Goal: Find specific page/section: Find specific page/section

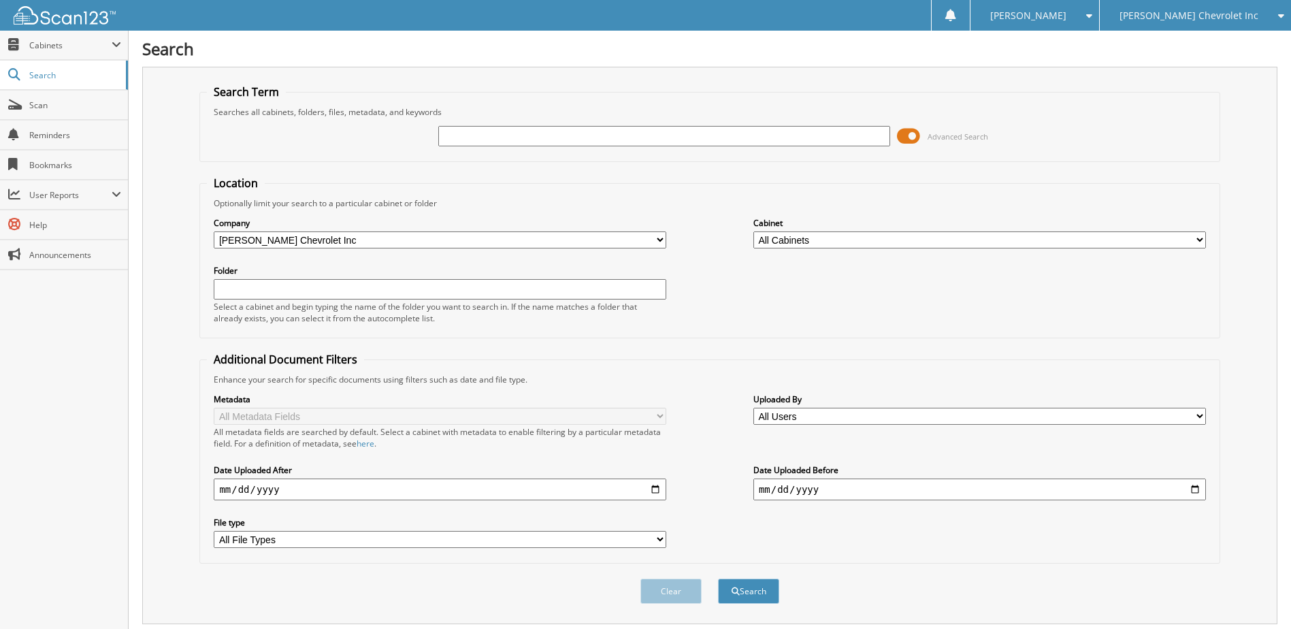
click at [455, 137] on input "text" at bounding box center [664, 136] width 452 height 20
type input "265562"
click at [718, 578] on button "Search" at bounding box center [748, 590] width 61 height 25
click at [911, 136] on span at bounding box center [908, 136] width 23 height 20
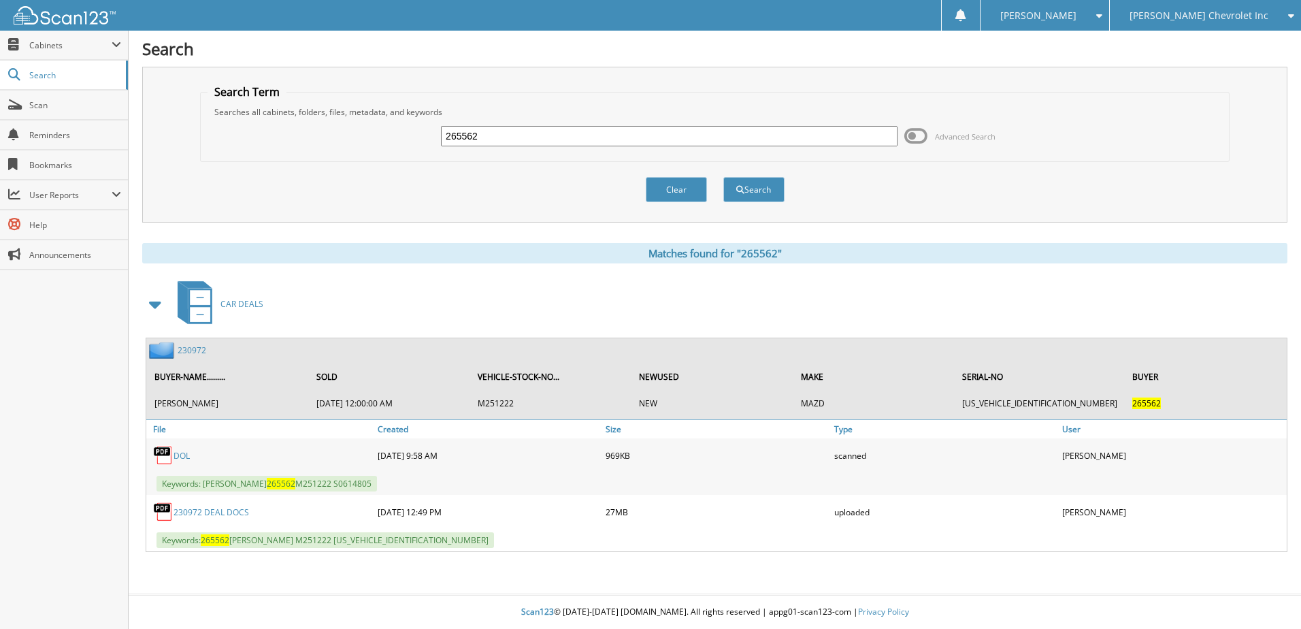
click at [192, 350] on link "230972" at bounding box center [192, 350] width 29 height 12
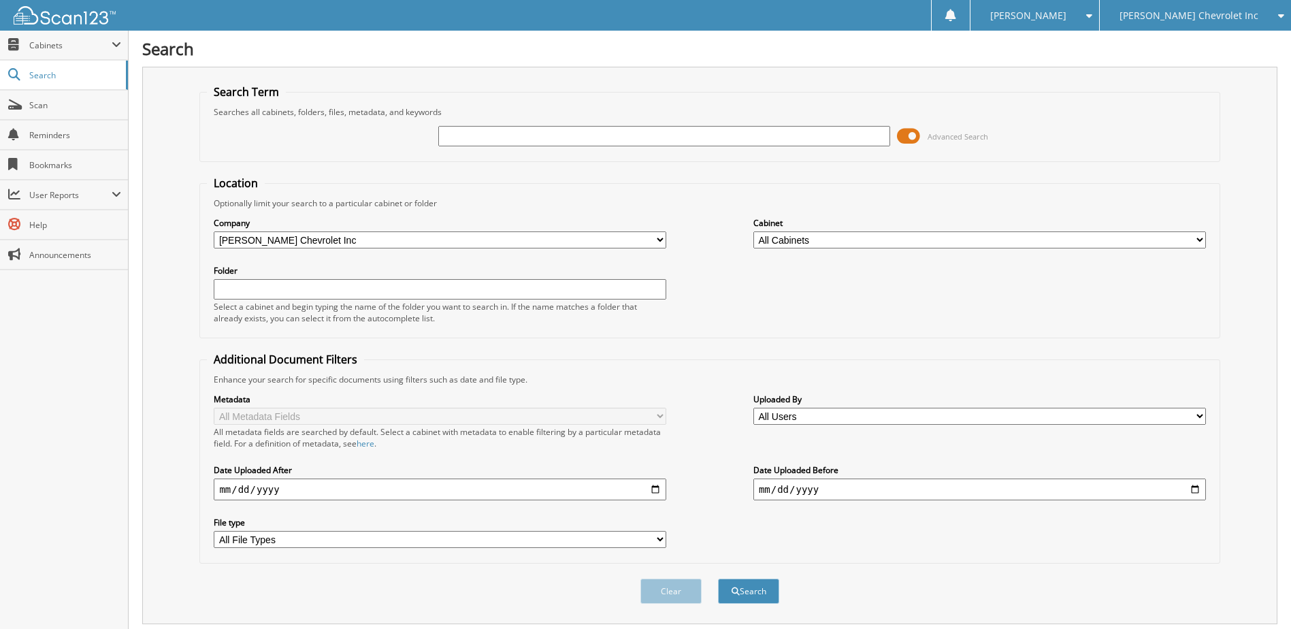
click at [462, 139] on input "text" at bounding box center [664, 136] width 452 height 20
type input "231217"
click at [718, 578] on button "Search" at bounding box center [748, 590] width 61 height 25
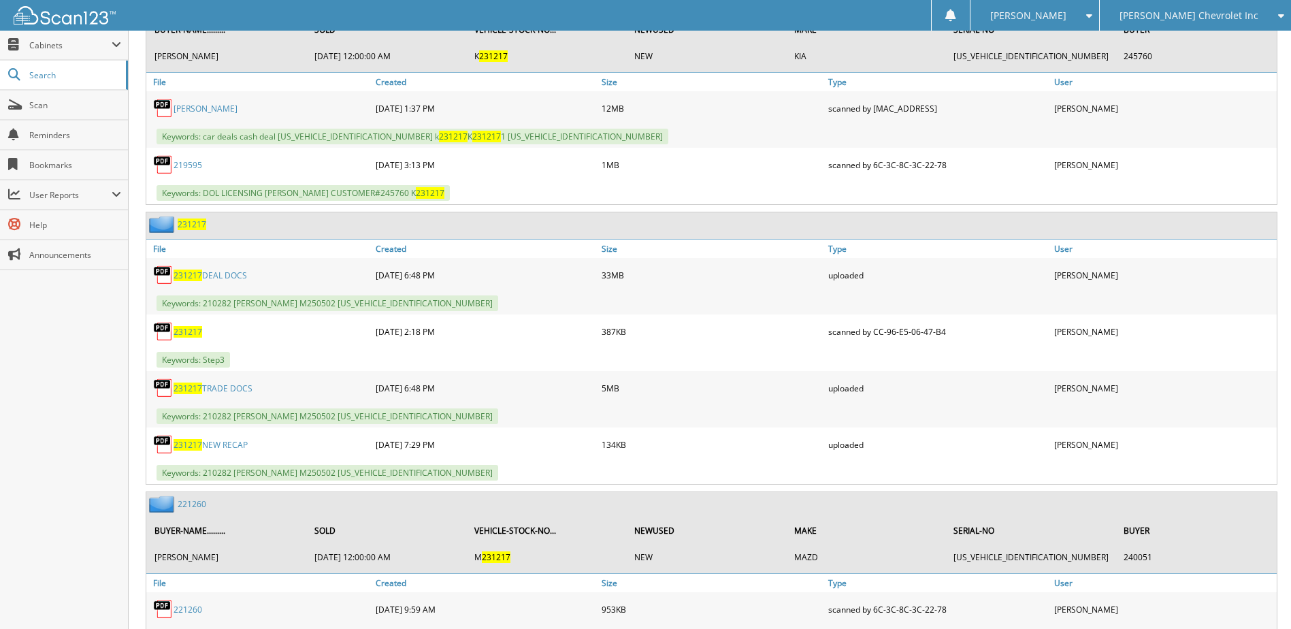
scroll to position [816, 0]
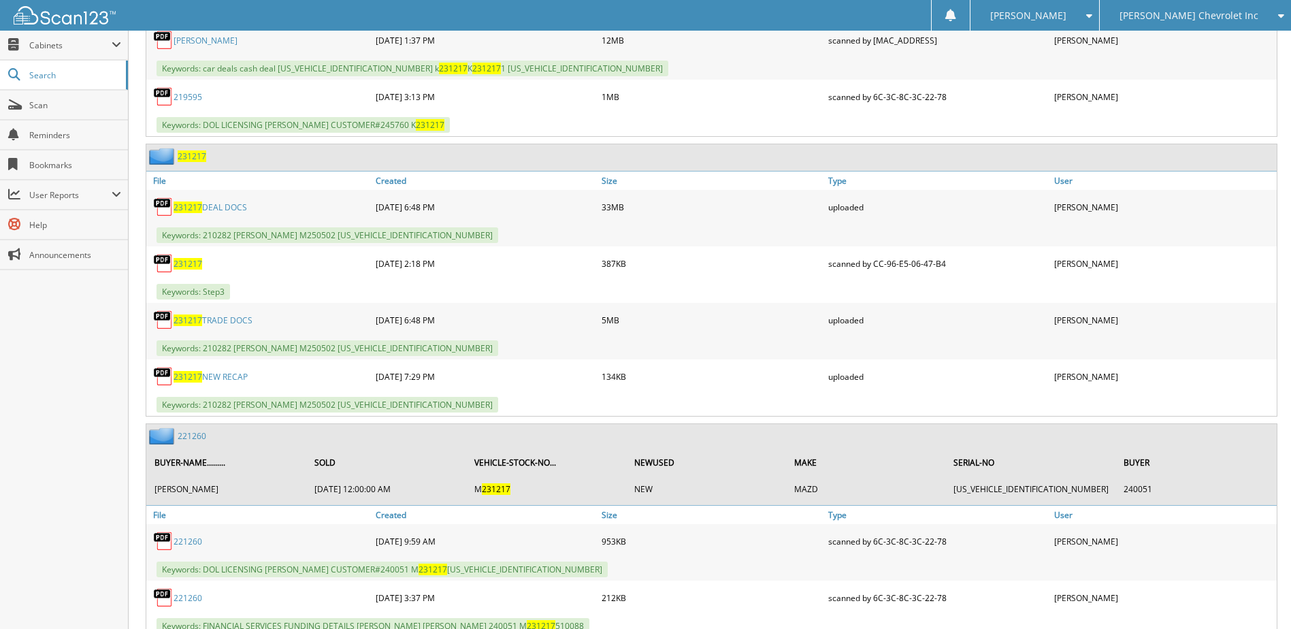
click at [188, 155] on span "231217" at bounding box center [192, 156] width 29 height 12
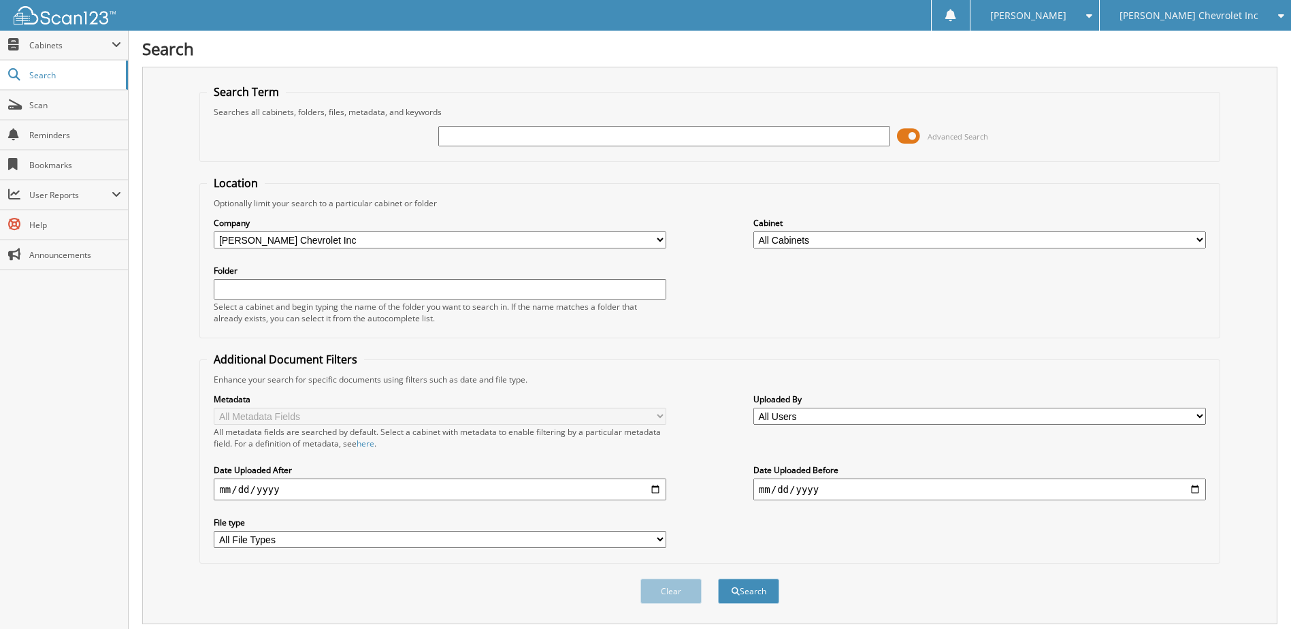
click at [455, 133] on input "text" at bounding box center [664, 136] width 452 height 20
type input "NEWTON"
click at [718, 578] on button "Search" at bounding box center [748, 590] width 61 height 25
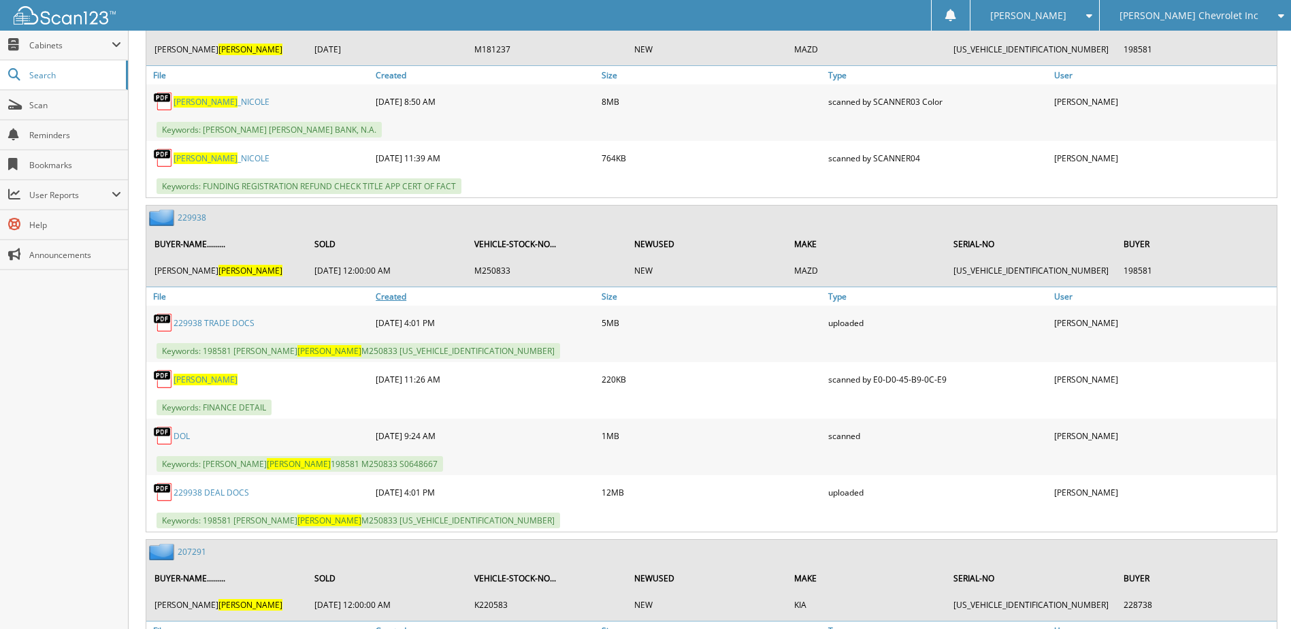
scroll to position [2177, 0]
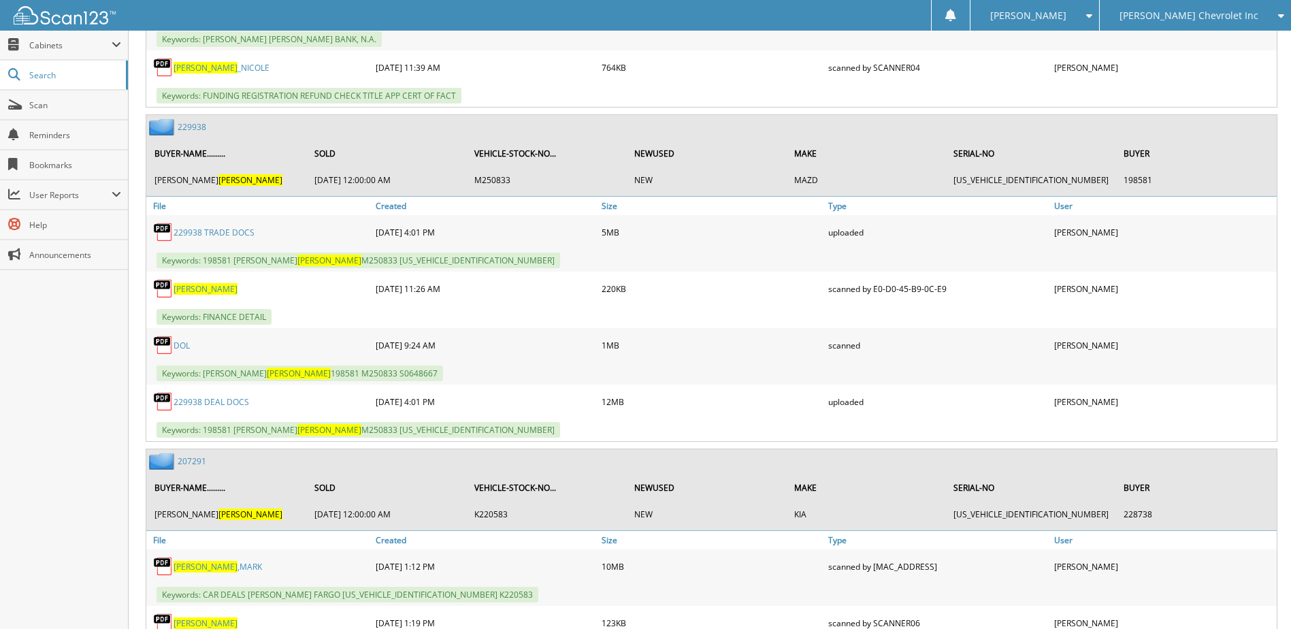
click at [195, 127] on link "229938" at bounding box center [192, 127] width 29 height 12
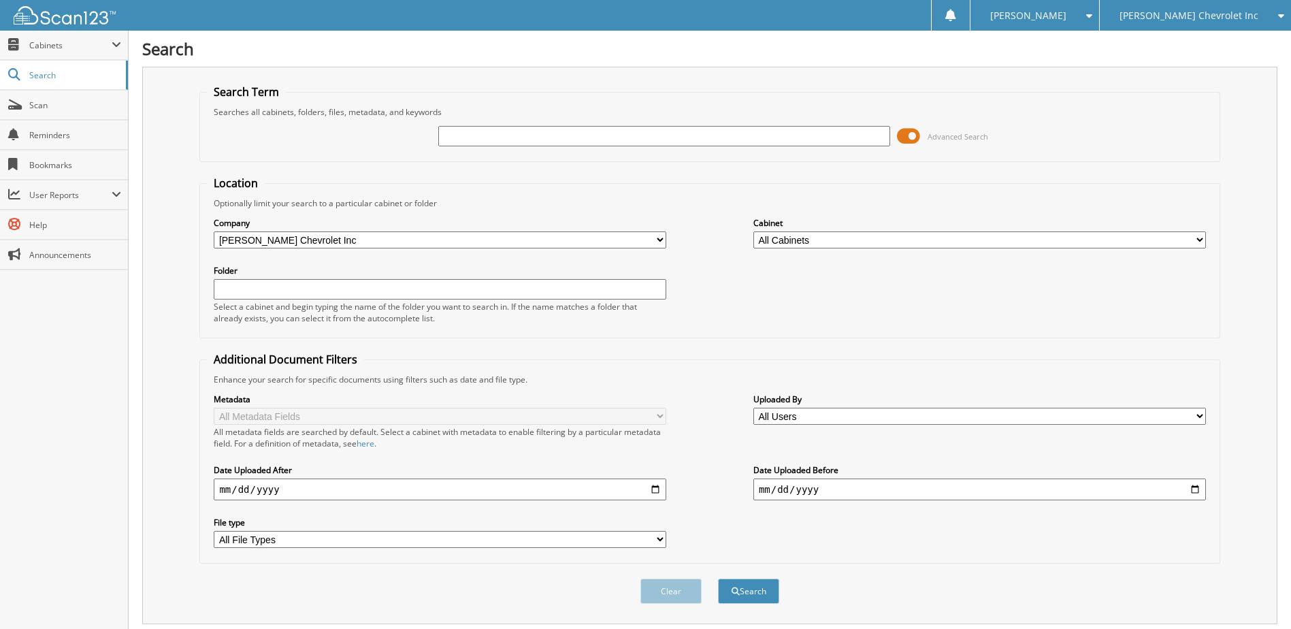
click at [468, 141] on input "text" at bounding box center [664, 136] width 452 height 20
type input "230084"
click at [718, 578] on button "Search" at bounding box center [748, 590] width 61 height 25
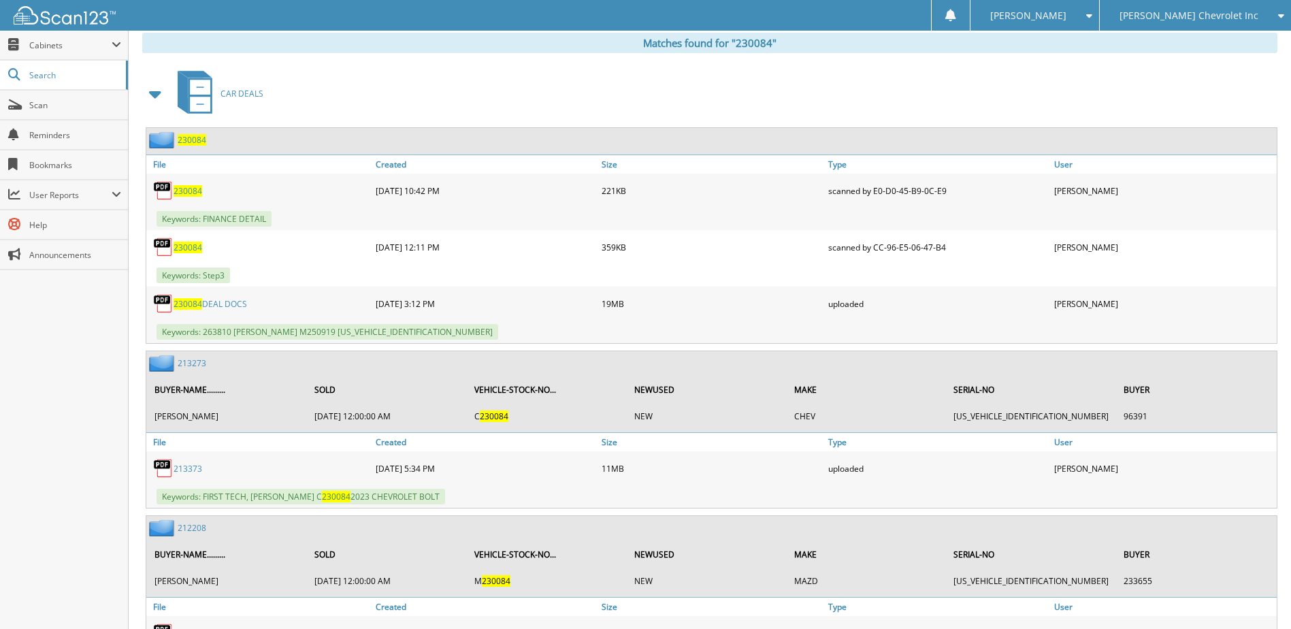
scroll to position [612, 0]
click at [193, 142] on span "230084" at bounding box center [192, 139] width 29 height 12
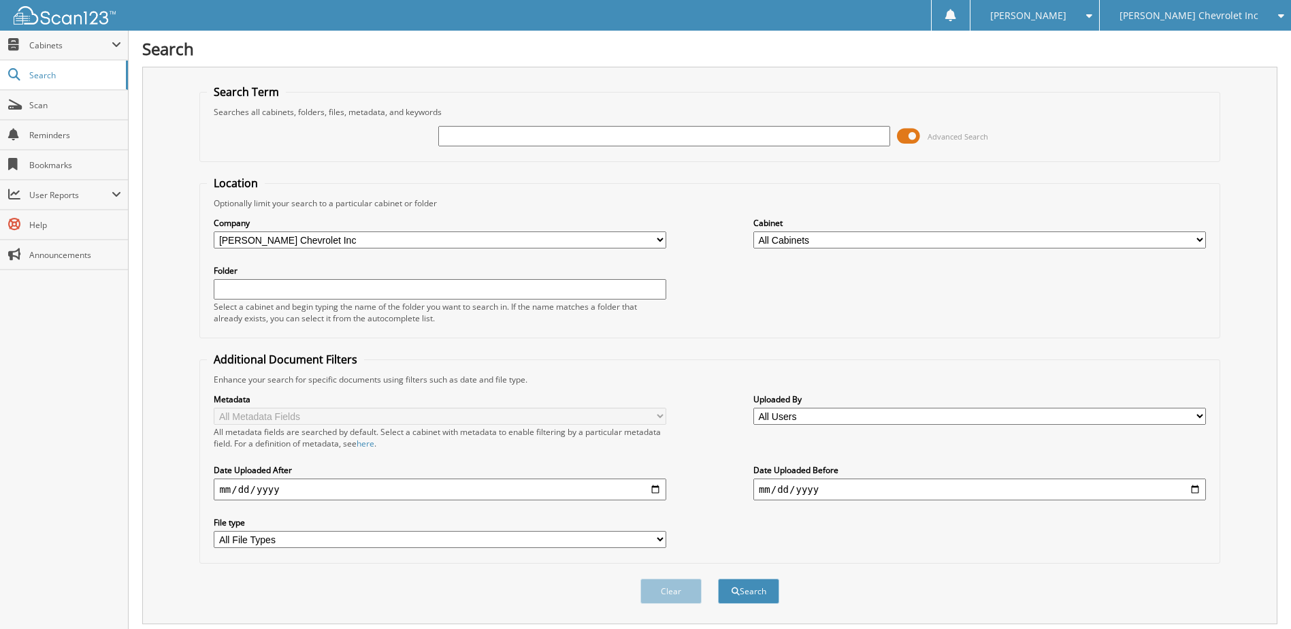
click at [465, 133] on input "text" at bounding box center [664, 136] width 452 height 20
type input "229931"
click at [718, 578] on button "Search" at bounding box center [748, 590] width 61 height 25
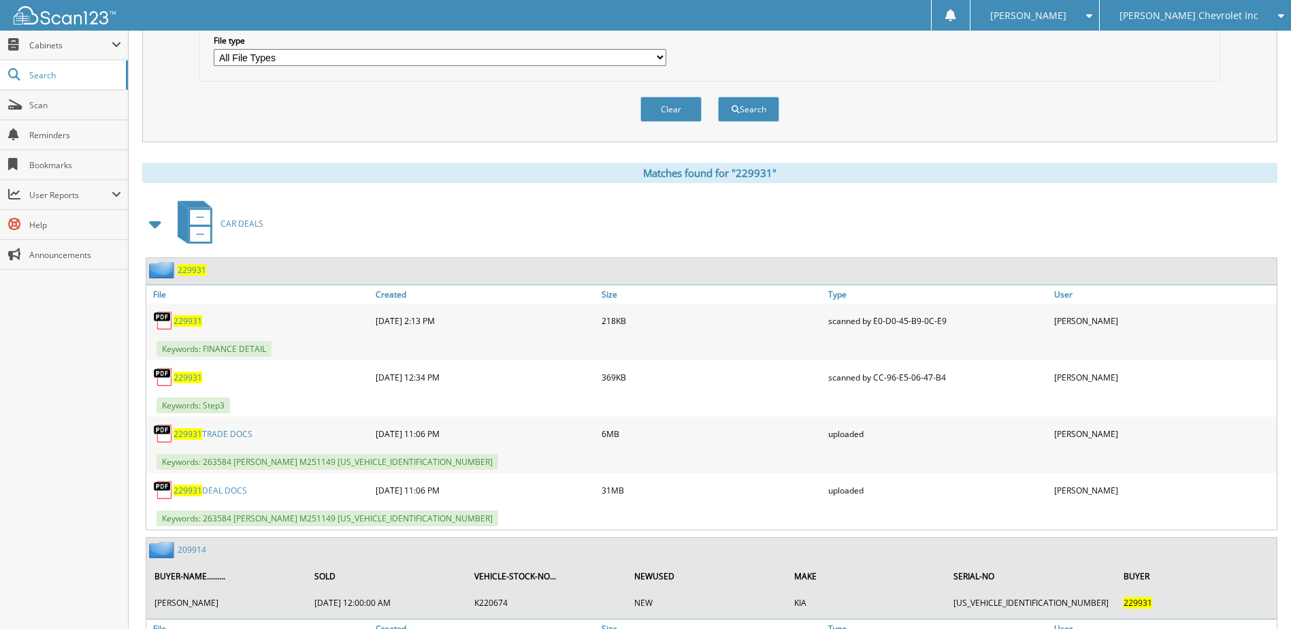
scroll to position [612, 0]
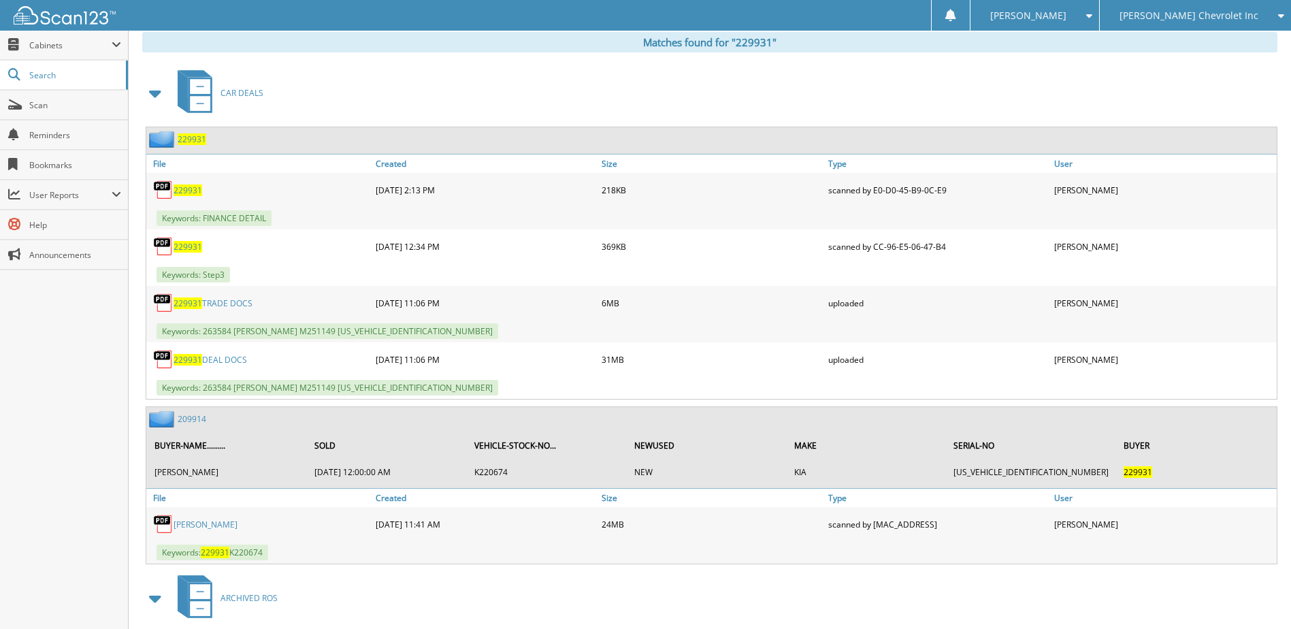
click at [191, 142] on span "229931" at bounding box center [192, 139] width 29 height 12
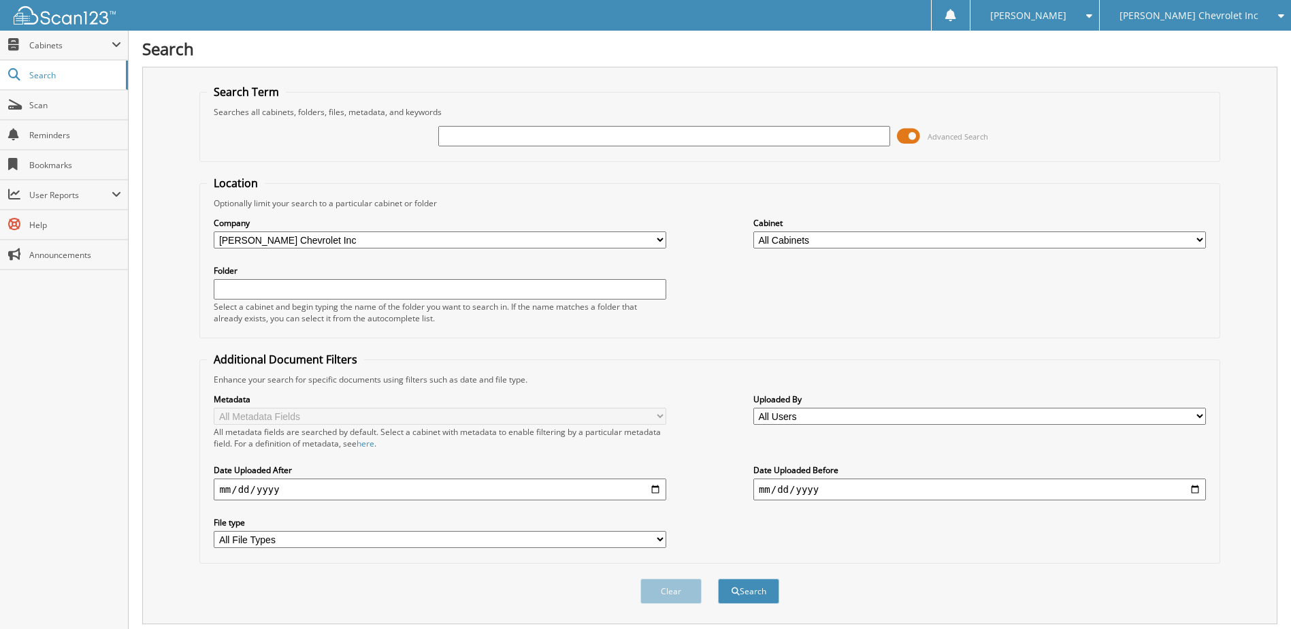
click at [459, 135] on input "text" at bounding box center [664, 136] width 452 height 20
type input "M250947"
click at [718, 578] on button "Search" at bounding box center [748, 590] width 61 height 25
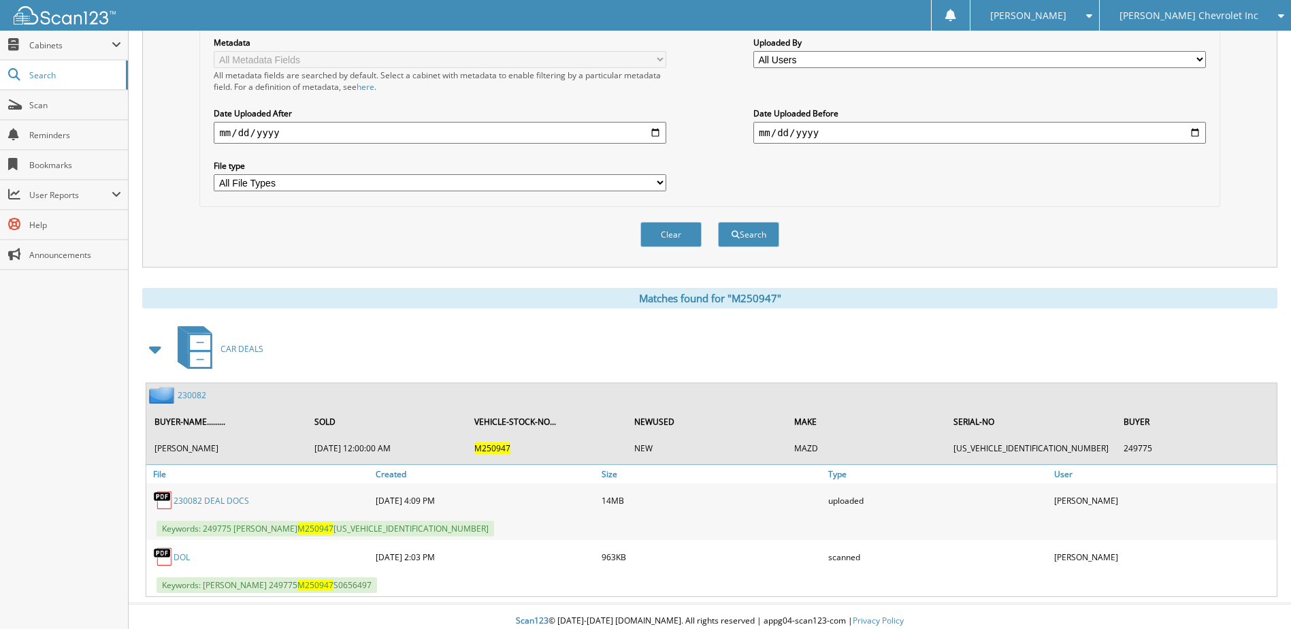
scroll to position [366, 0]
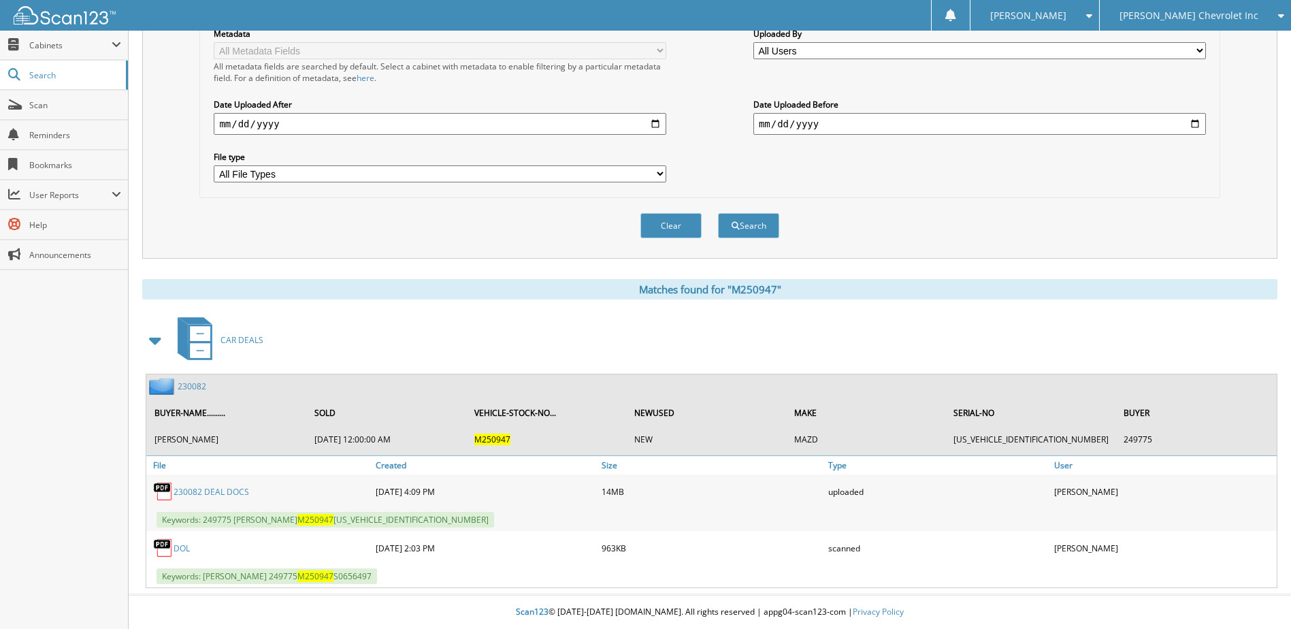
click at [184, 384] on link "230082" at bounding box center [192, 386] width 29 height 12
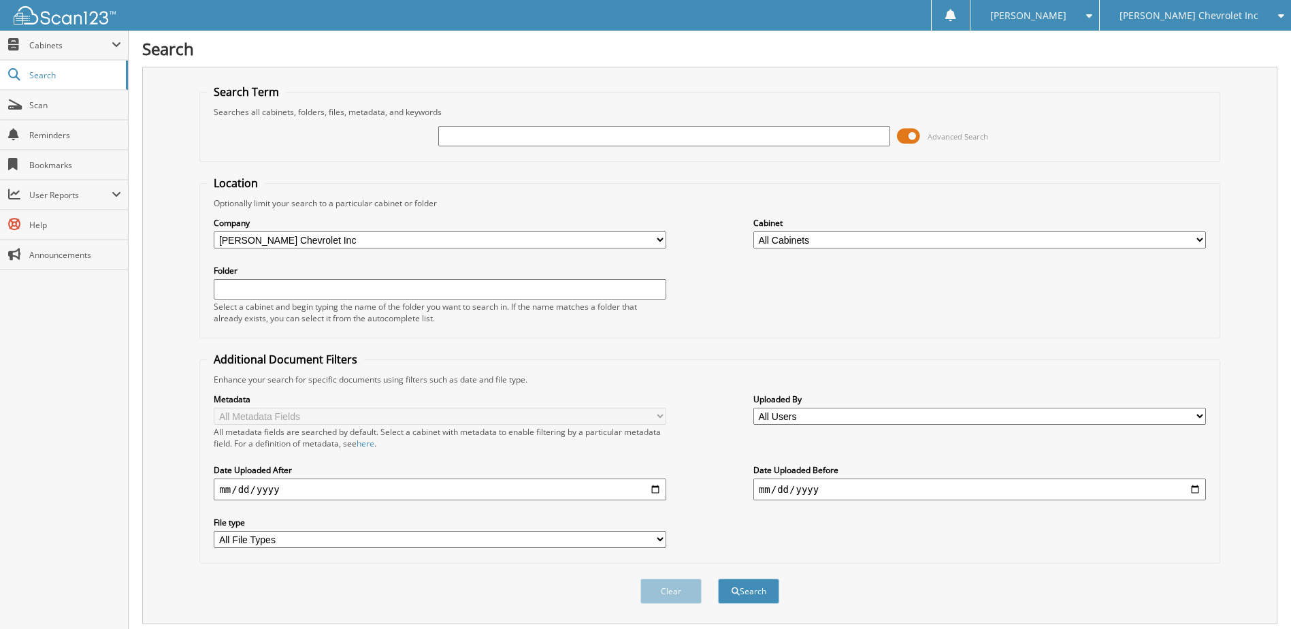
click at [473, 132] on input "text" at bounding box center [664, 136] width 452 height 20
type input "M250832"
click at [718, 578] on button "Search" at bounding box center [748, 590] width 61 height 25
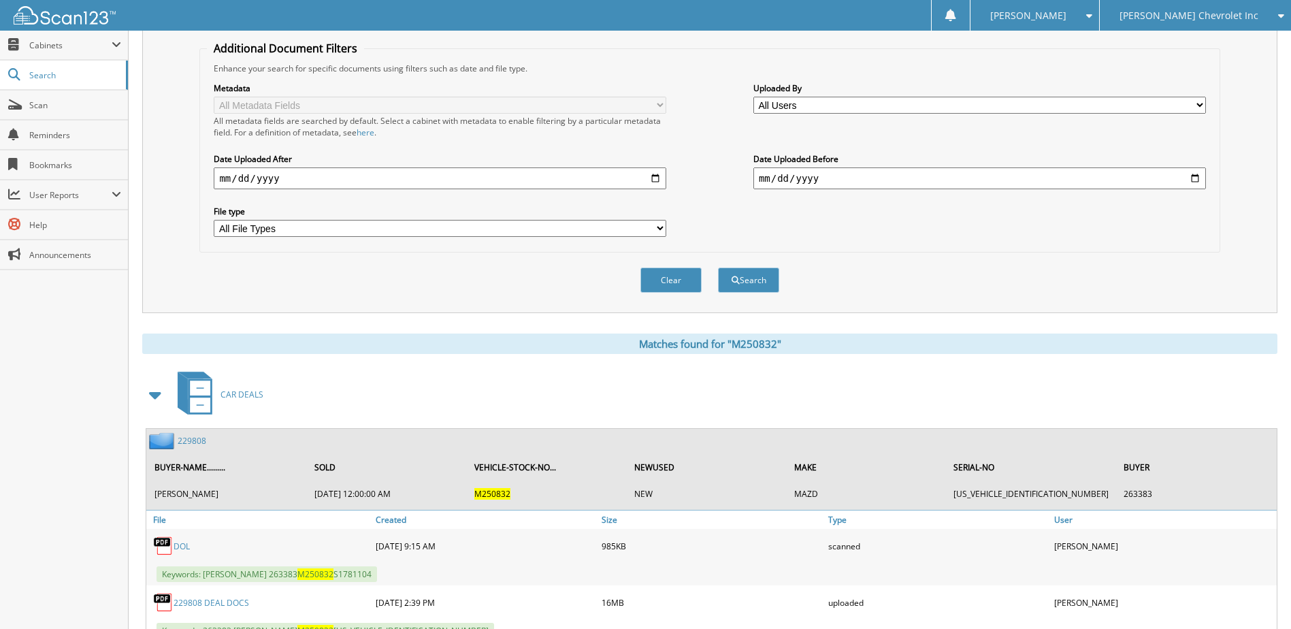
scroll to position [366, 0]
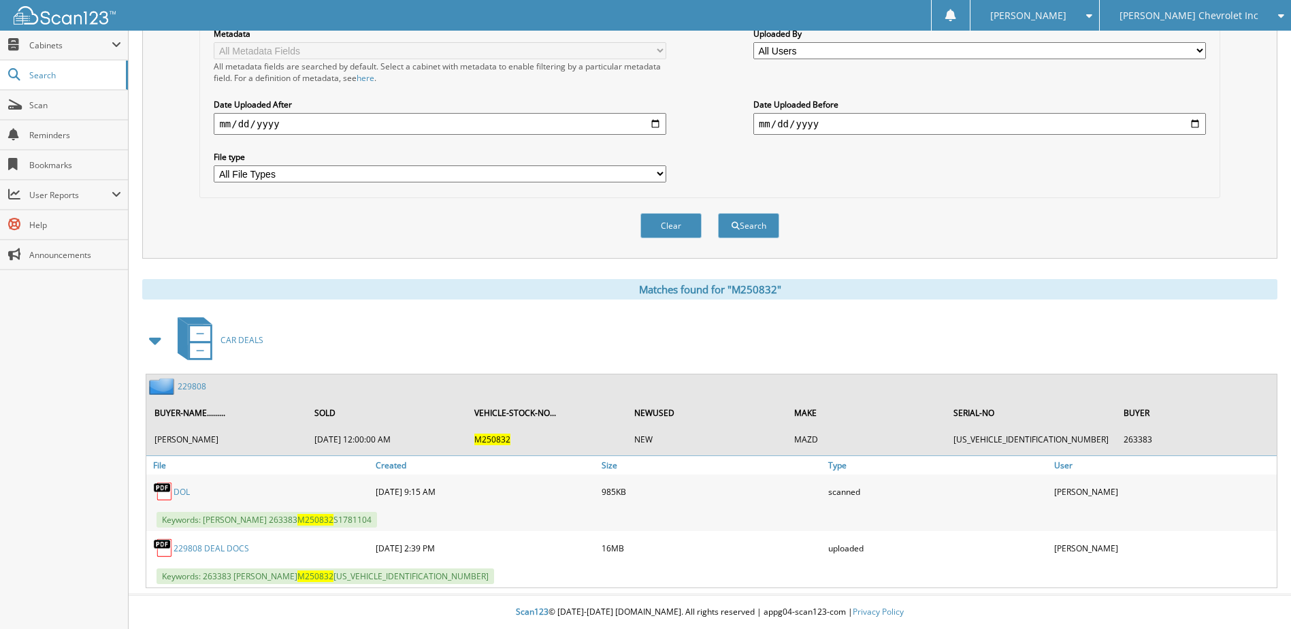
click at [182, 385] on link "229808" at bounding box center [192, 386] width 29 height 12
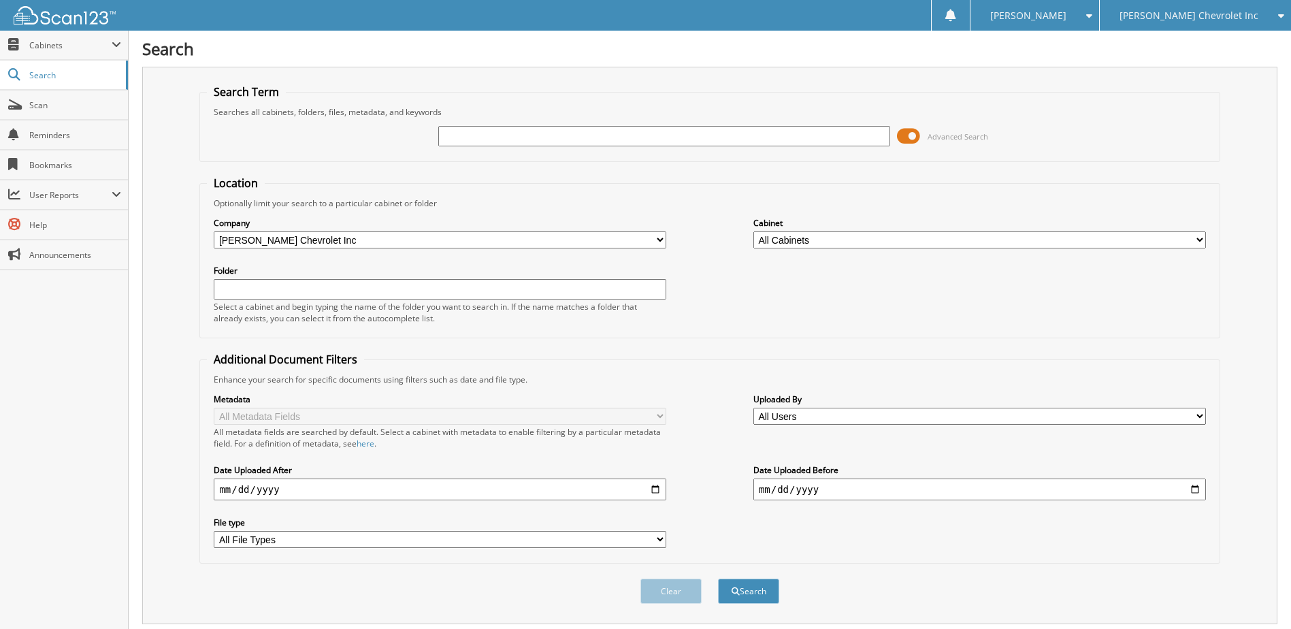
click at [628, 136] on input "text" at bounding box center [664, 136] width 452 height 20
type input "230069"
click at [718, 578] on button "Search" at bounding box center [748, 590] width 61 height 25
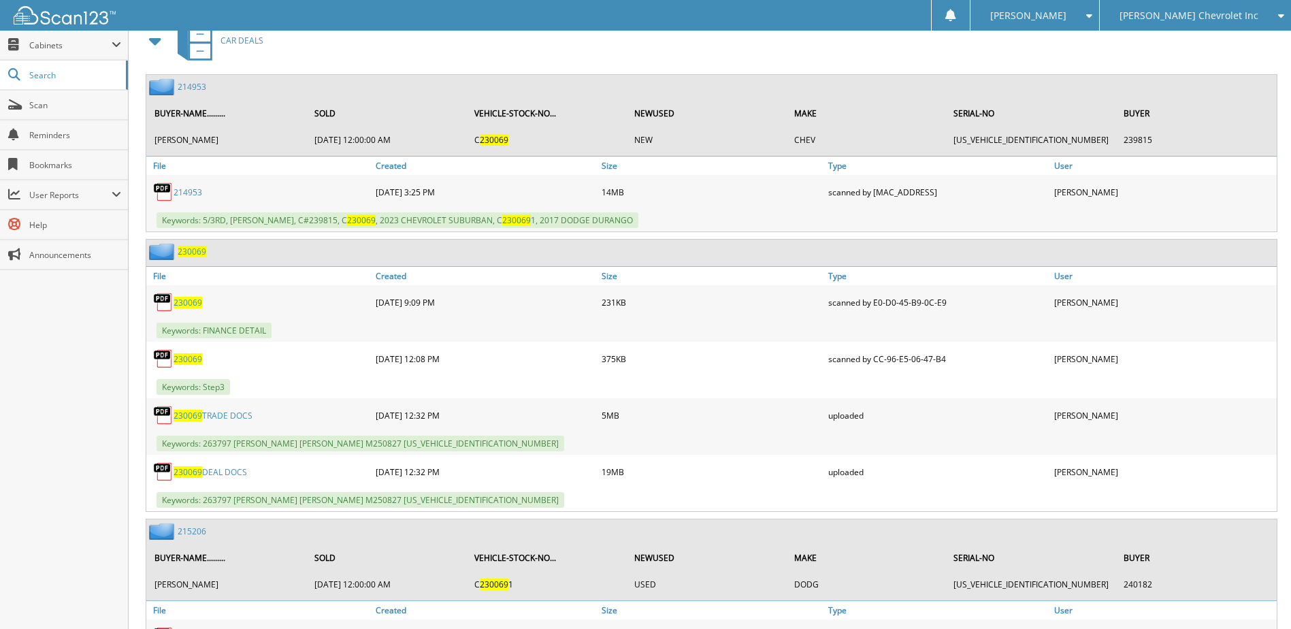
scroll to position [680, 0]
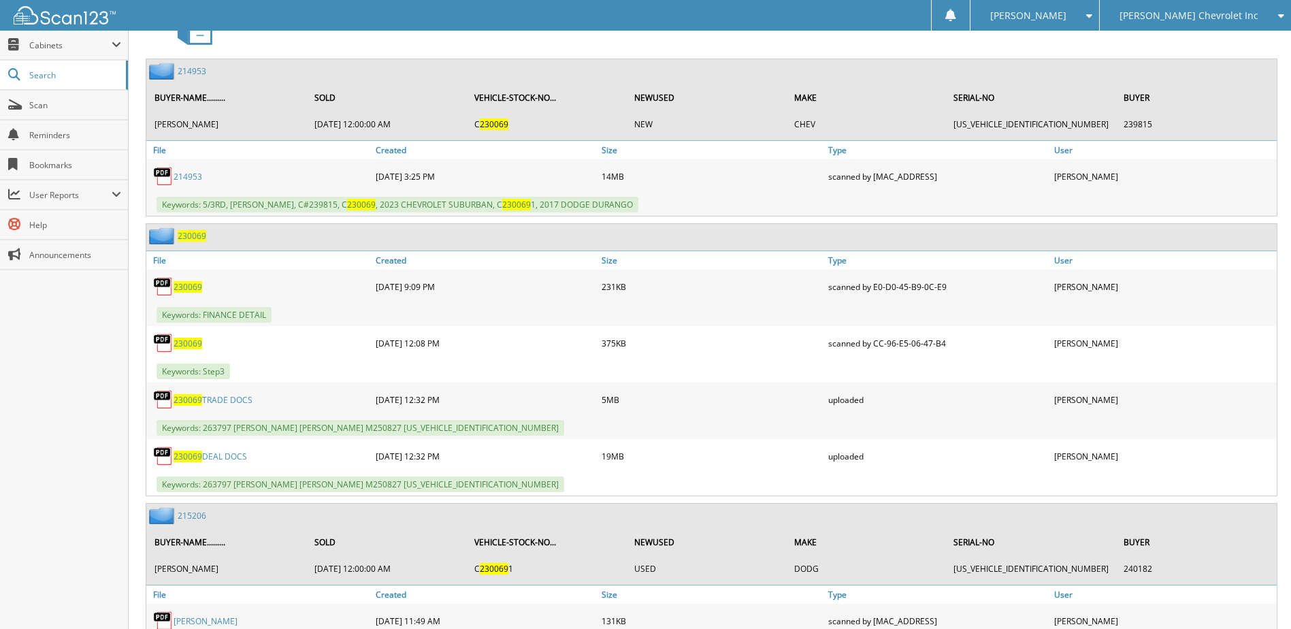
click at [193, 237] on span "230069" at bounding box center [192, 236] width 29 height 12
